Goal: Complete application form: Complete application form

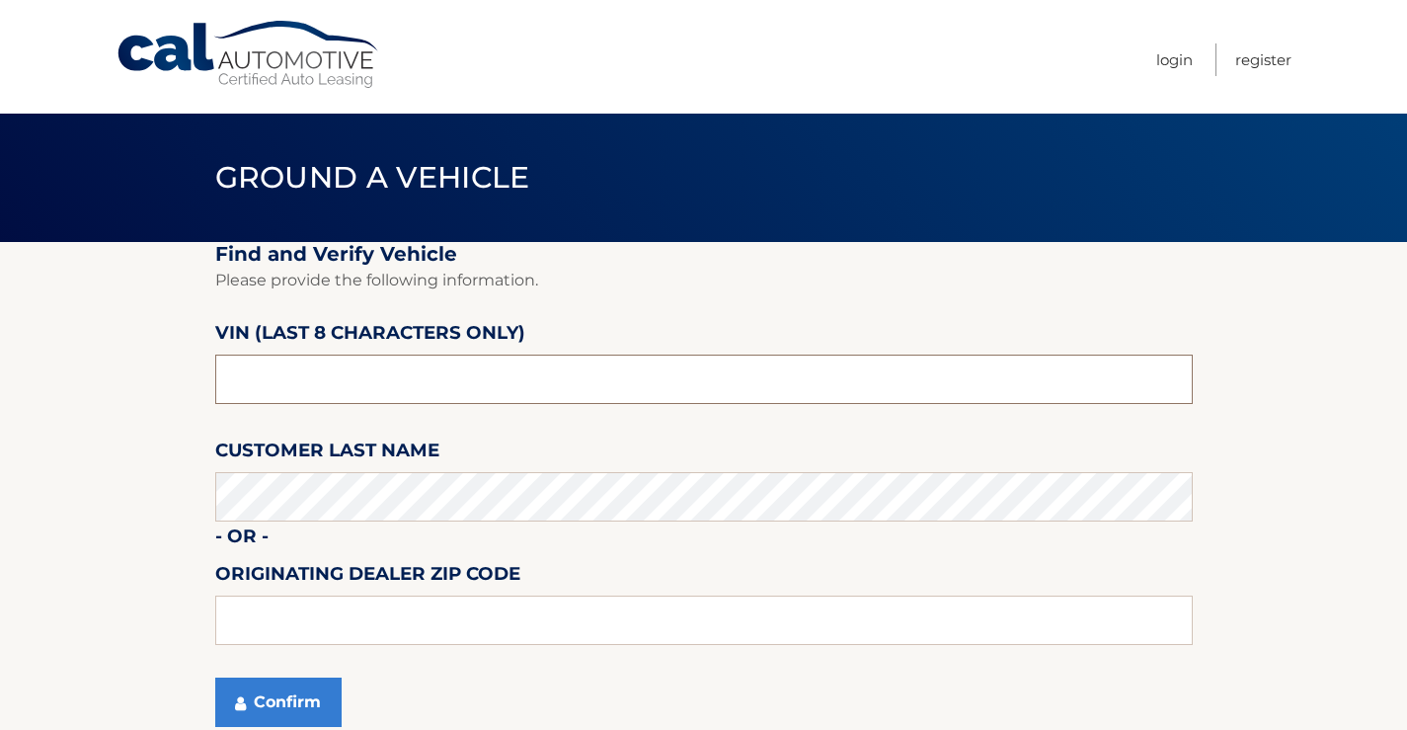
click at [233, 386] on input "text" at bounding box center [704, 379] width 978 height 49
drag, startPoint x: 320, startPoint y: 383, endPoint x: 0, endPoint y: 381, distance: 320.0
click at [0, 381] on section "Find and Verify Vehicle Please provide the following information. VIN (last 8 c…" at bounding box center [703, 496] width 1407 height 509
type input "NRD64224"
click at [278, 619] on input "text" at bounding box center [704, 620] width 978 height 49
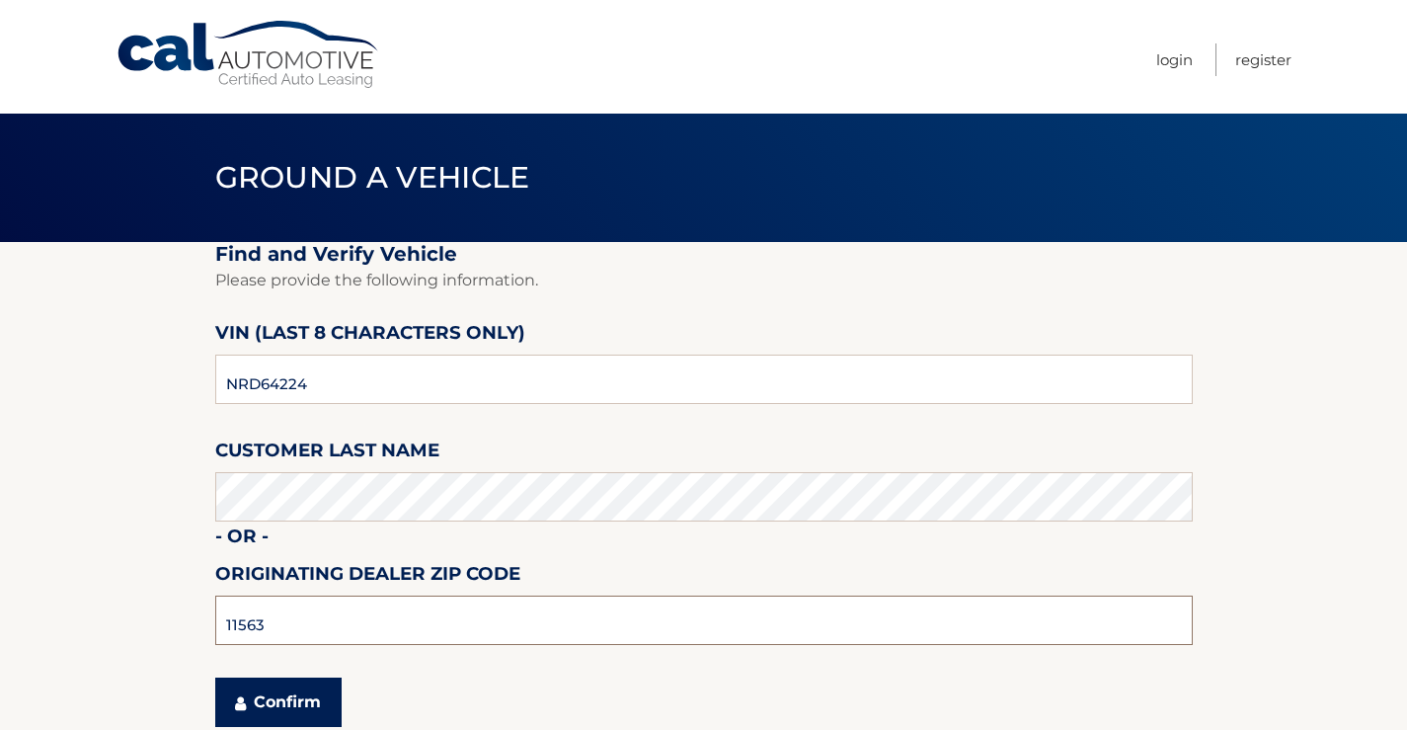
type input "11563"
click at [262, 702] on button "Confirm" at bounding box center [278, 702] width 126 height 49
